Goal: Communication & Community: Participate in discussion

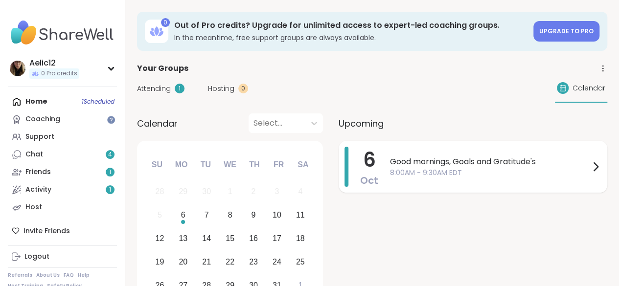
click at [400, 165] on span "Good mornings, Goals and Gratitude's" at bounding box center [490, 162] width 200 height 12
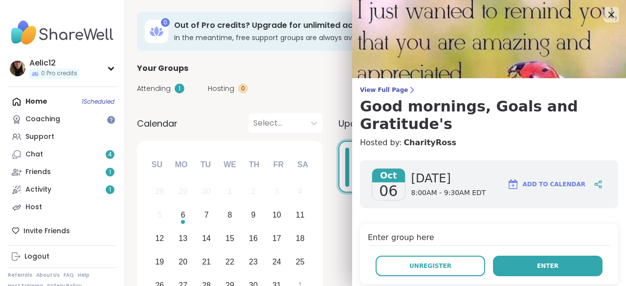
click at [497, 259] on button "Enter" at bounding box center [548, 266] width 110 height 21
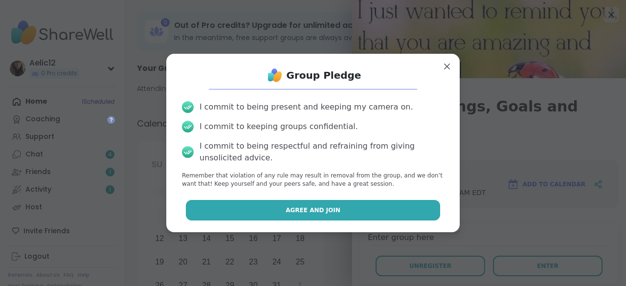
click at [413, 203] on button "Agree and Join" at bounding box center [313, 210] width 255 height 21
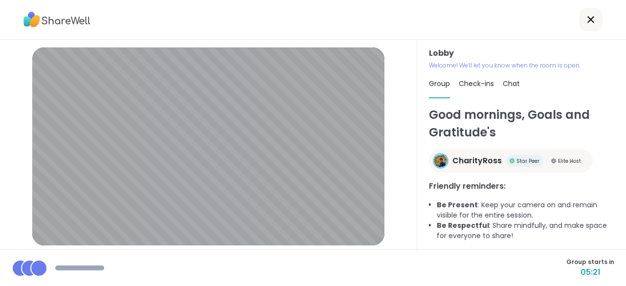
click at [417, 203] on div "Lobby Welcome! We’ll let you know when the room is open. Group Check-ins Chat G…" at bounding box center [521, 145] width 209 height 210
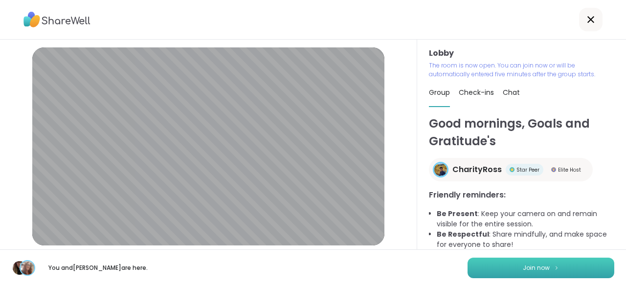
click at [559, 263] on button "Join now" at bounding box center [541, 268] width 147 height 21
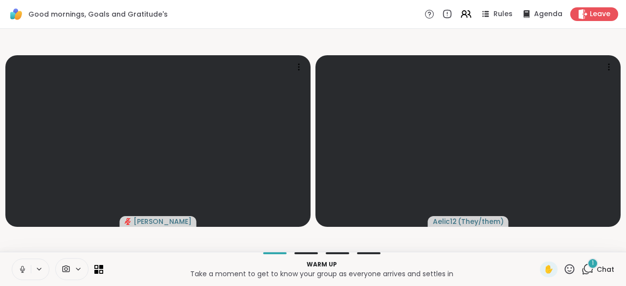
click at [21, 272] on icon at bounding box center [22, 269] width 9 height 9
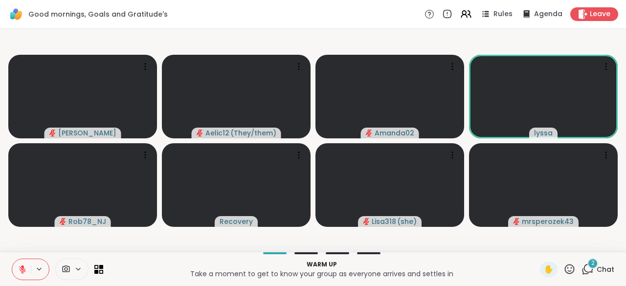
click at [21, 272] on icon at bounding box center [22, 269] width 9 height 9
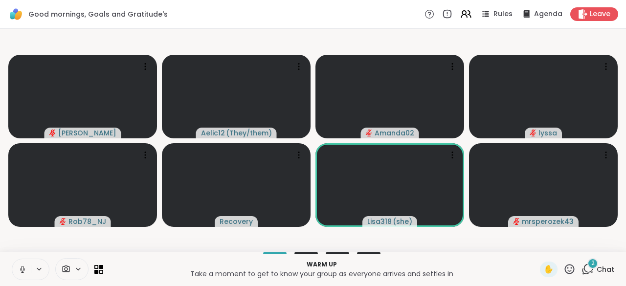
click at [21, 272] on icon at bounding box center [22, 269] width 9 height 9
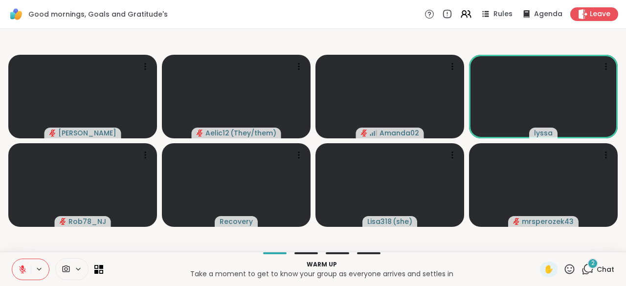
click at [21, 272] on icon at bounding box center [22, 269] width 9 height 9
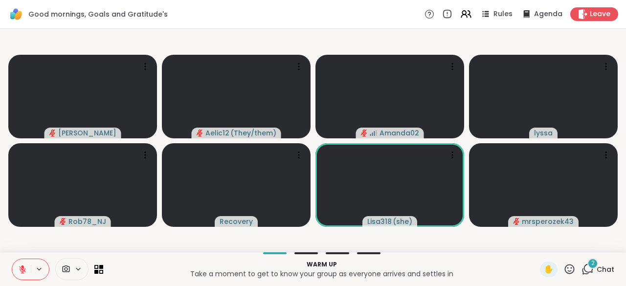
click at [21, 272] on icon at bounding box center [22, 269] width 9 height 9
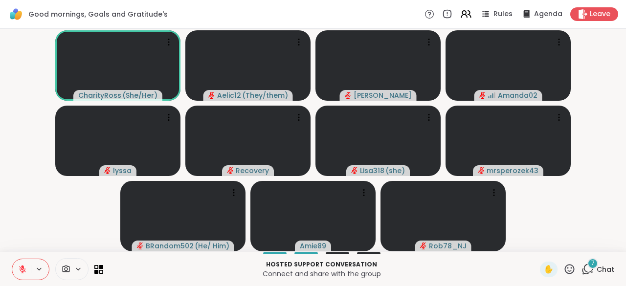
click at [21, 272] on icon at bounding box center [22, 269] width 9 height 9
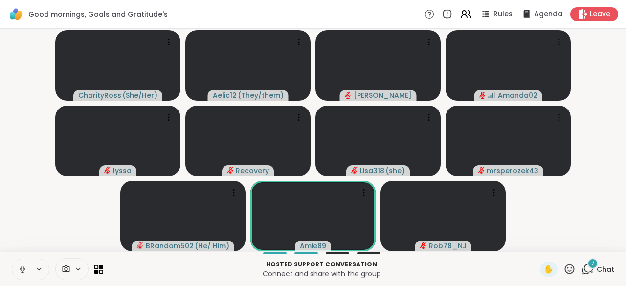
click at [21, 272] on icon at bounding box center [22, 269] width 9 height 9
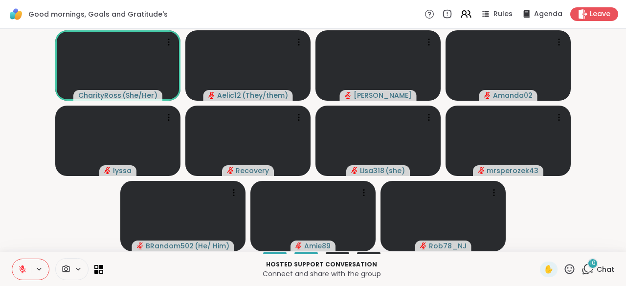
click at [21, 272] on icon at bounding box center [22, 269] width 9 height 9
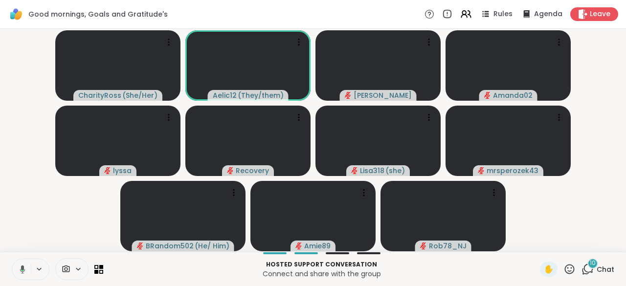
click at [21, 272] on icon at bounding box center [22, 269] width 5 height 8
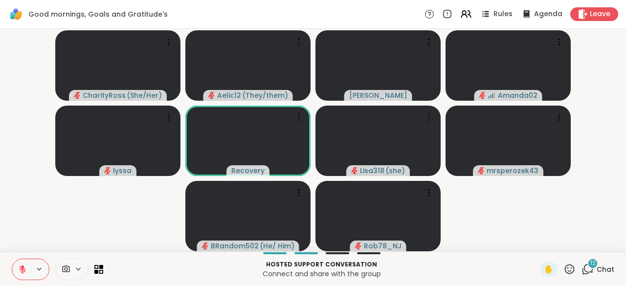
click at [16, 270] on button at bounding box center [21, 269] width 19 height 21
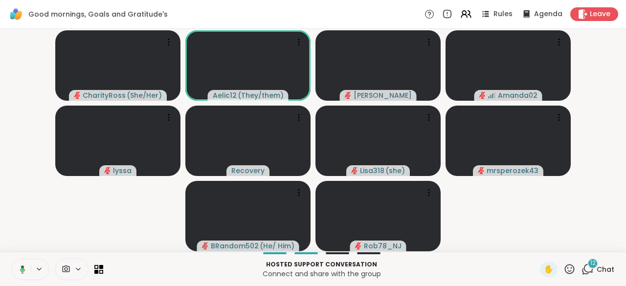
click at [16, 270] on button at bounding box center [21, 269] width 20 height 21
